Goal: Information Seeking & Learning: Learn about a topic

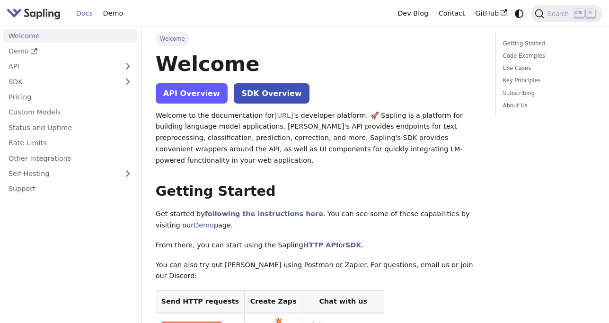
click at [181, 92] on link "API Overview" at bounding box center [192, 93] width 72 height 20
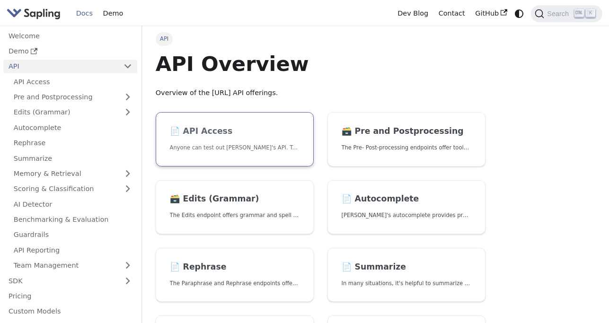
click at [244, 139] on link "📄️ API Access Anyone can test out [PERSON_NAME]'s API. To get started with the …" at bounding box center [235, 139] width 158 height 54
click at [83, 18] on link "Docs" at bounding box center [84, 13] width 27 height 15
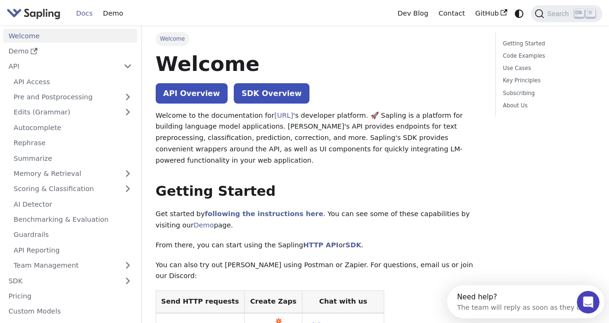
click at [83, 16] on link "Docs" at bounding box center [84, 13] width 27 height 15
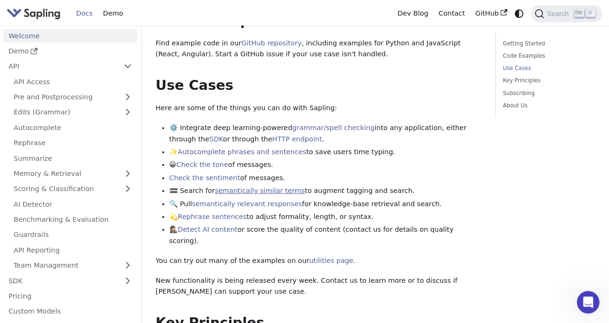
scroll to position [370, 0]
